Goal: Information Seeking & Learning: Understand process/instructions

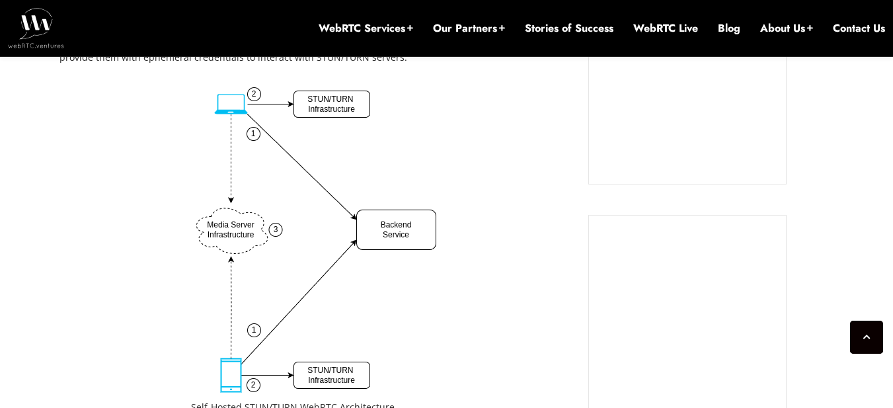
scroll to position [1468, 0]
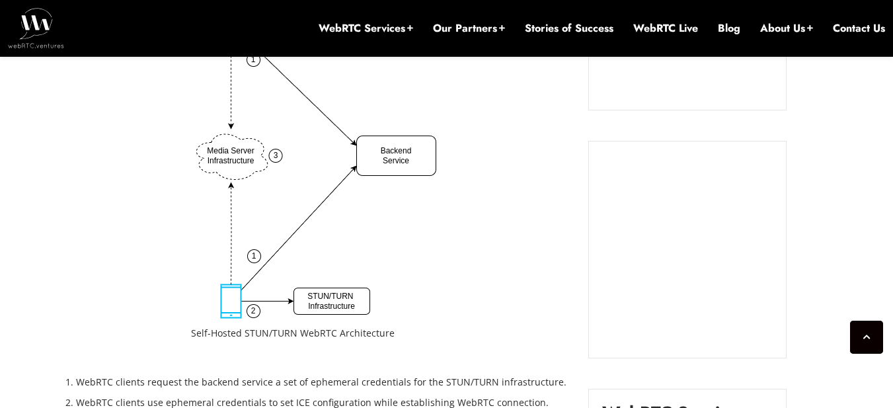
click at [295, 118] on img at bounding box center [313, 165] width 245 height 305
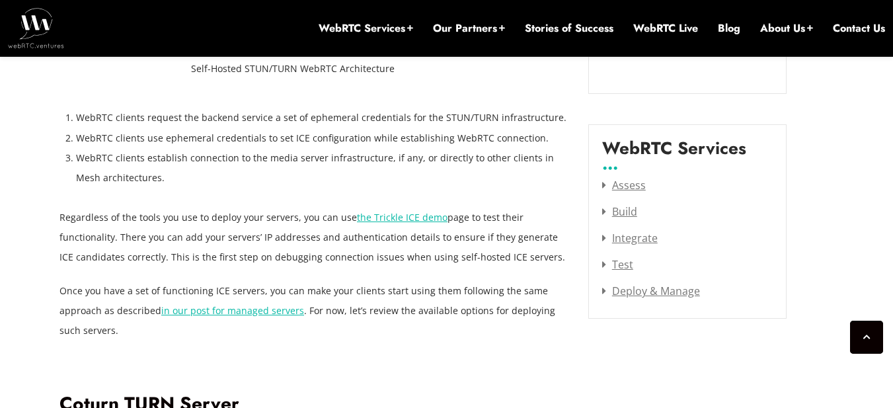
scroll to position [1725, 0]
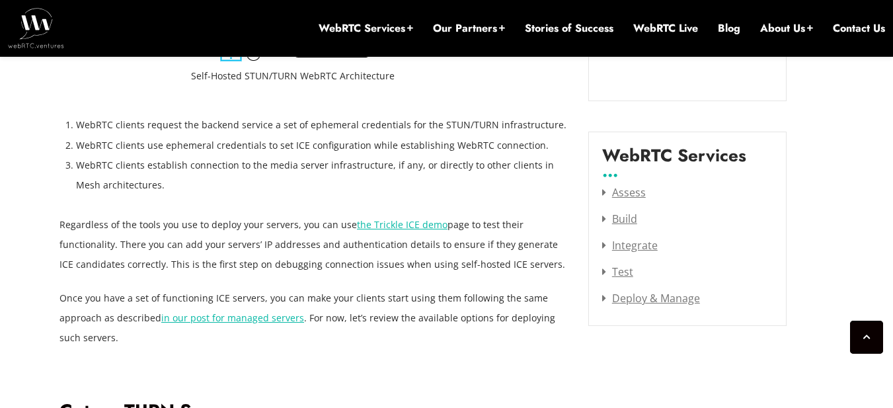
click at [333, 119] on li "WebRTC clients request the backend service a set of ephemeral credentials for t…" at bounding box center [322, 125] width 492 height 20
click at [382, 119] on li "WebRTC clients request the backend service a set of ephemeral credentials for t…" at bounding box center [322, 125] width 492 height 20
click at [438, 119] on li "WebRTC clients request the backend service a set of ephemeral credentials for t…" at bounding box center [322, 125] width 492 height 20
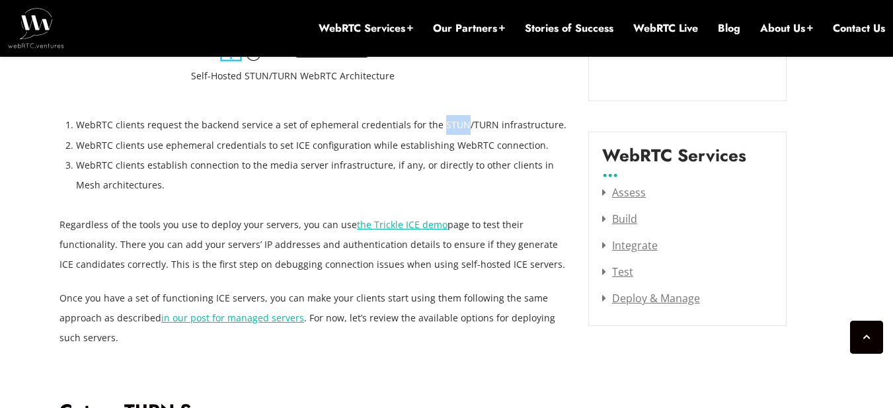
click at [438, 119] on li "WebRTC clients request the backend service a set of ephemeral credentials for t…" at bounding box center [322, 125] width 492 height 20
click at [489, 119] on li "WebRTC clients request the backend service a set of ephemeral credentials for t…" at bounding box center [322, 125] width 492 height 20
click at [161, 128] on li "WebRTC clients request the backend service a set of ephemeral credentials for t…" at bounding box center [322, 125] width 492 height 20
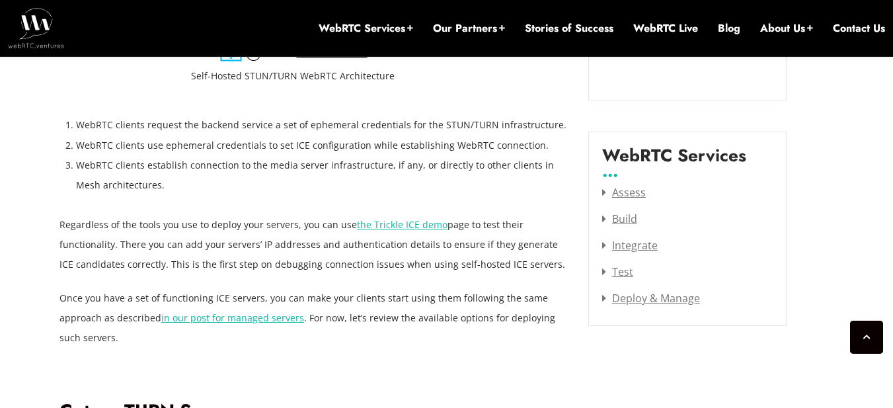
click at [255, 139] on li "WebRTC clients use ephemeral credentials to set ICE configuration while establi…" at bounding box center [322, 146] width 492 height 20
click at [308, 139] on li "WebRTC clients use ephemeral credentials to set ICE configuration while establi…" at bounding box center [322, 146] width 492 height 20
click at [380, 142] on li "WebRTC clients use ephemeral credentials to set ICE configuration while establi…" at bounding box center [322, 146] width 492 height 20
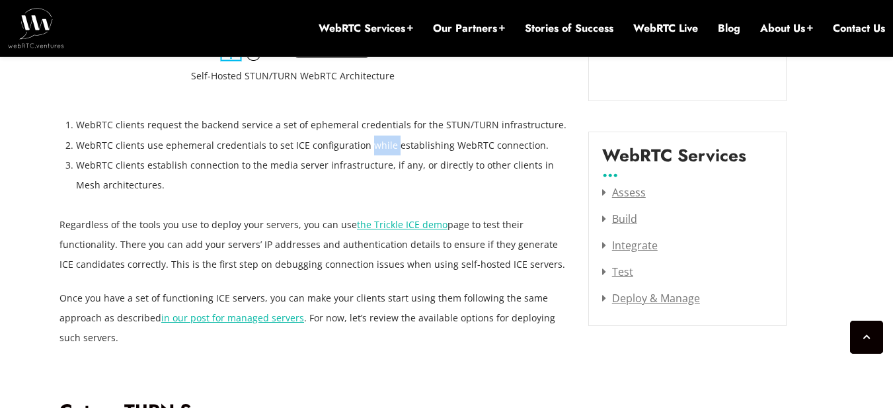
click at [380, 142] on li "WebRTC clients use ephemeral credentials to set ICE configuration while establi…" at bounding box center [322, 146] width 492 height 20
click at [435, 142] on li "WebRTC clients use ephemeral credentials to set ICE configuration while establi…" at bounding box center [322, 146] width 492 height 20
click at [472, 141] on li "WebRTC clients use ephemeral credentials to set ICE configuration while establi…" at bounding box center [322, 146] width 492 height 20
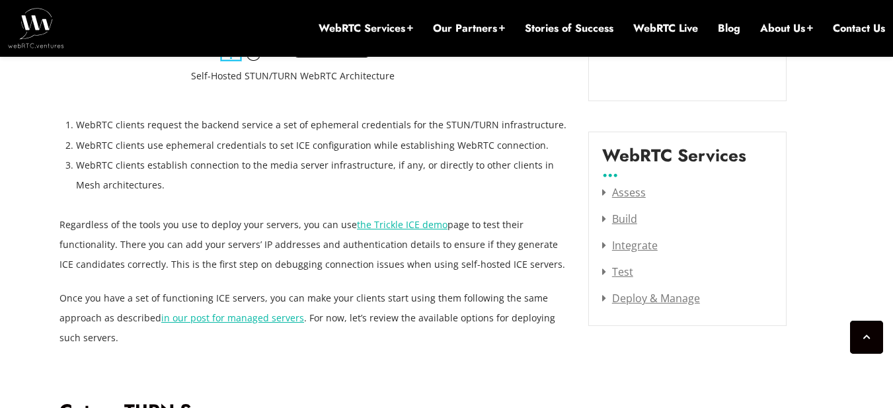
click at [143, 153] on li "WebRTC clients use ephemeral credentials to set ICE configuration while establi…" at bounding box center [322, 146] width 492 height 20
click at [228, 162] on li "WebRTC clients establish connection to the media server infrastructure, if any,…" at bounding box center [322, 175] width 492 height 40
click at [374, 175] on li "WebRTC clients establish connection to the media server infrastructure, if any,…" at bounding box center [322, 175] width 492 height 40
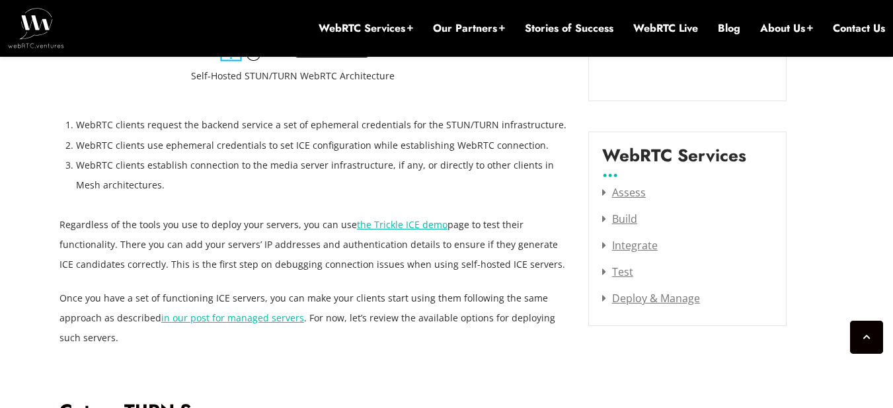
click at [374, 175] on li "WebRTC clients establish connection to the media server infrastructure, if any,…" at bounding box center [322, 175] width 492 height 40
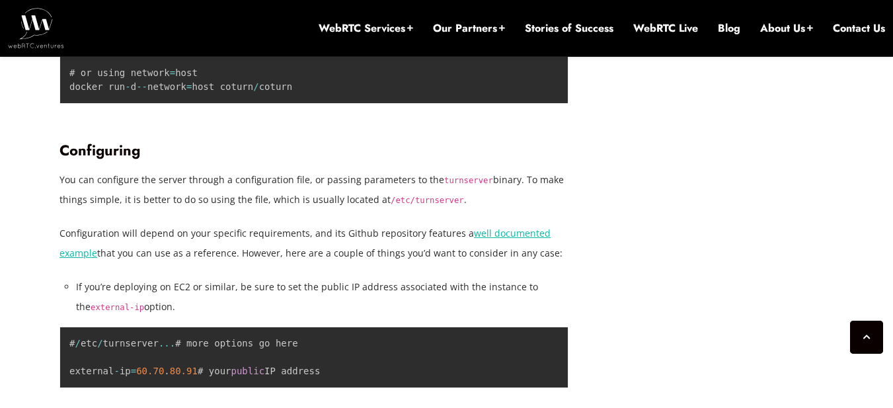
scroll to position [2458, 0]
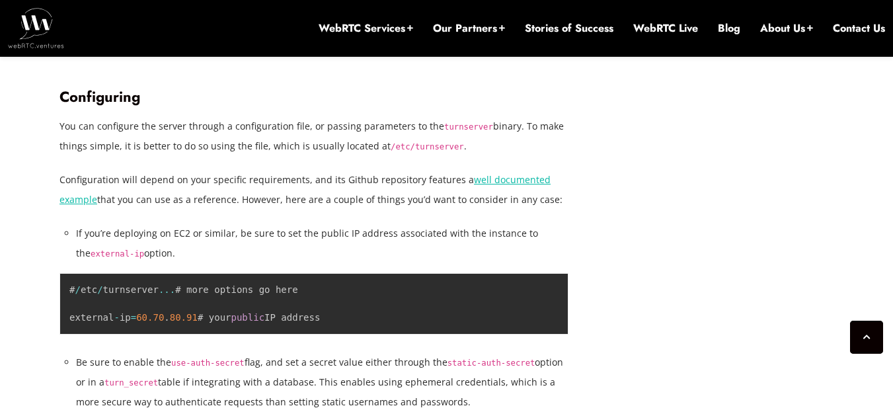
click at [430, 170] on p "Configuration will depend on your specific requirements, and its Github reposit…" at bounding box center [313, 190] width 509 height 40
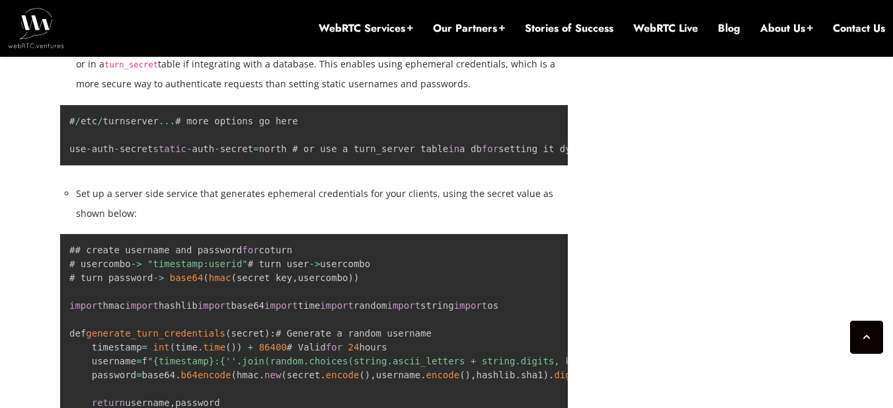
scroll to position [2777, 0]
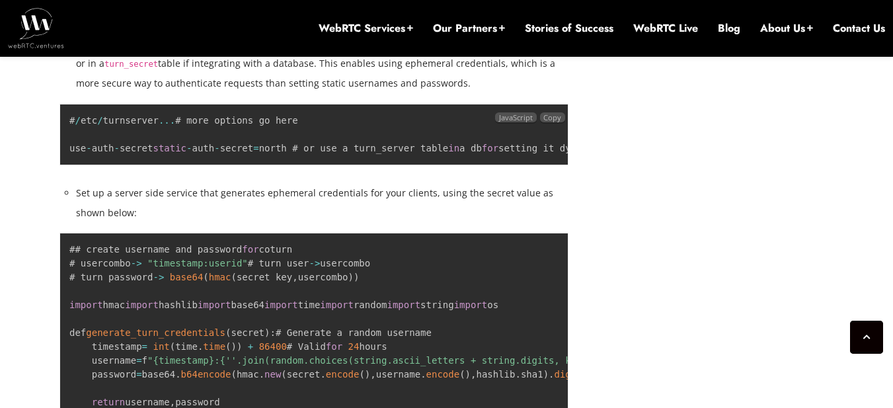
click at [432, 165] on pre "# / etc / turnserver ... # more options go here use - auth - secret static - au…" at bounding box center [313, 134] width 509 height 61
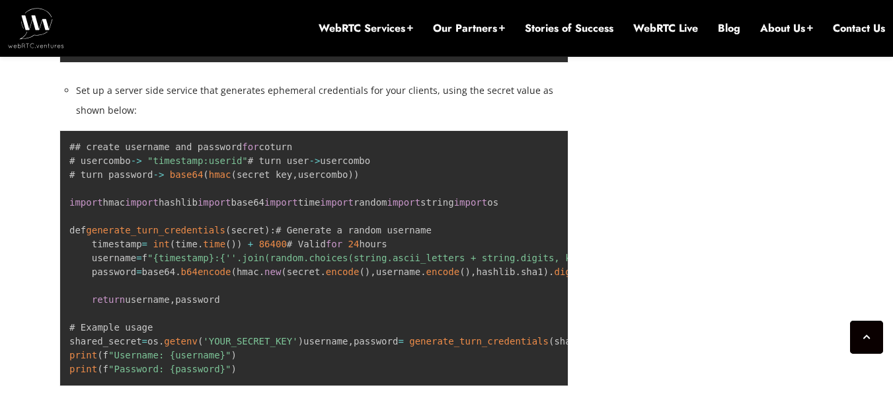
scroll to position [2880, 0]
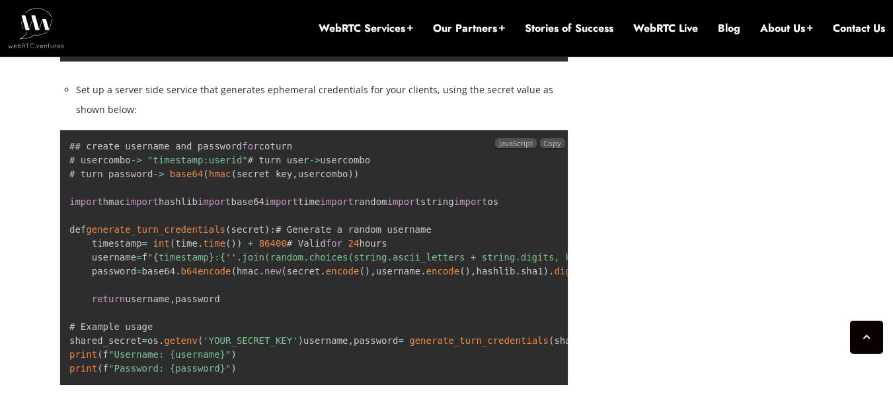
click at [524, 224] on pre "## create username and password for coturn # usercombo - > "timestamp:userid" #…" at bounding box center [313, 258] width 509 height 256
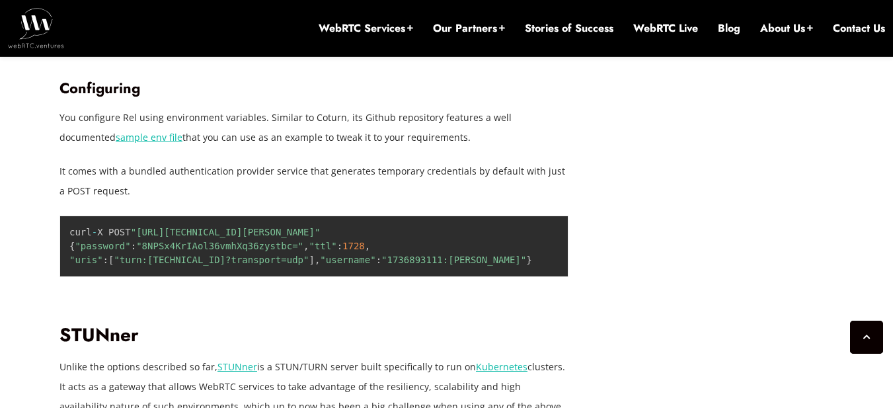
scroll to position [3638, 0]
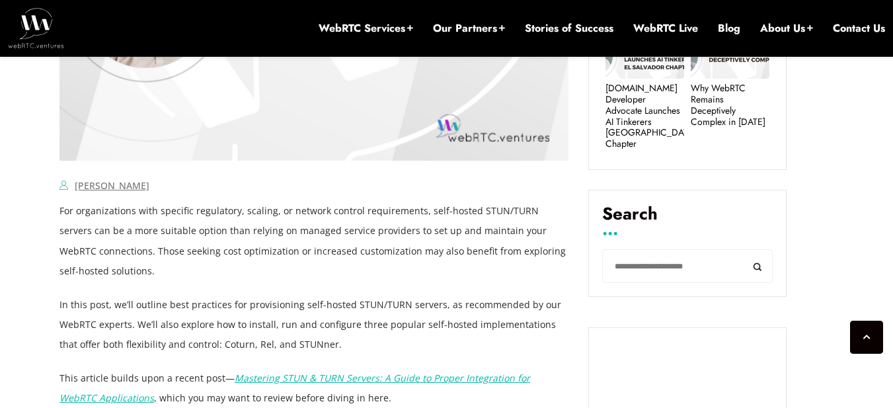
scroll to position [1005, 0]
